Goal: Navigation & Orientation: Find specific page/section

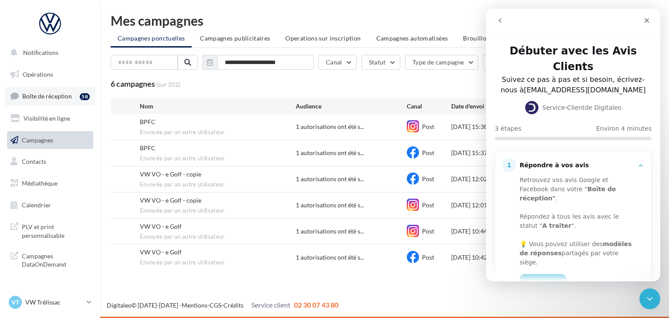
click at [81, 95] on div "58" at bounding box center [85, 96] width 10 height 7
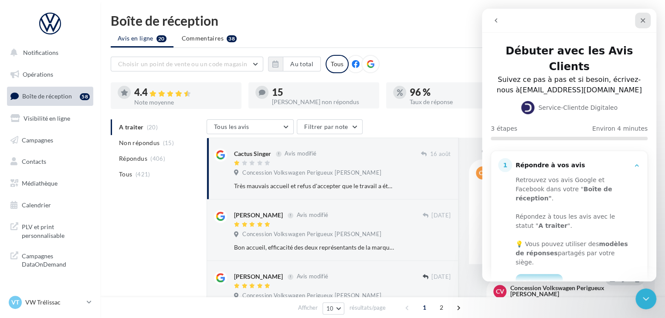
click at [640, 21] on icon "Fermer" at bounding box center [642, 20] width 7 height 7
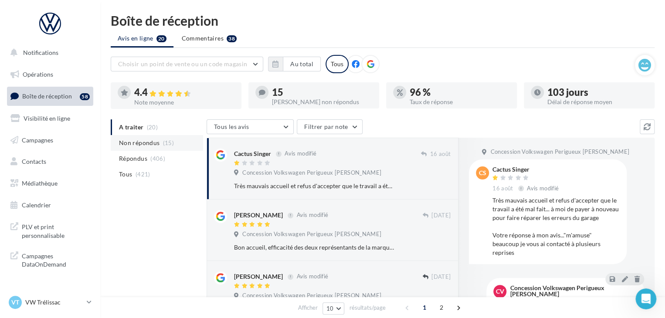
click at [167, 140] on span "(15)" at bounding box center [168, 142] width 11 height 7
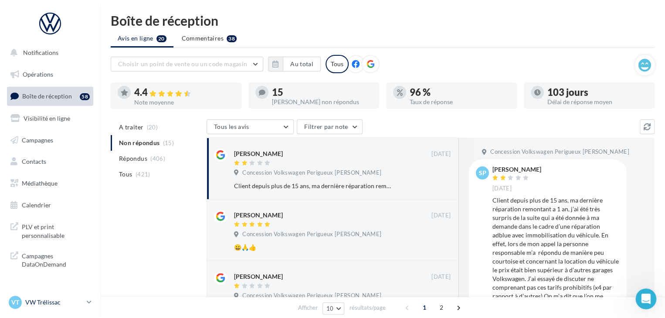
click at [76, 300] on p "VW Trélissac" at bounding box center [54, 302] width 58 height 9
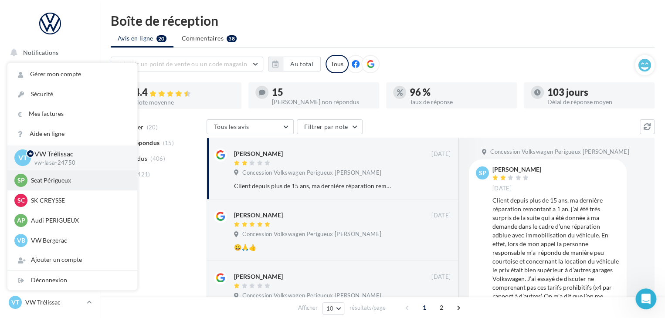
click at [76, 183] on p "Seat Périgueux" at bounding box center [79, 180] width 96 height 9
